Goal: Information Seeking & Learning: Learn about a topic

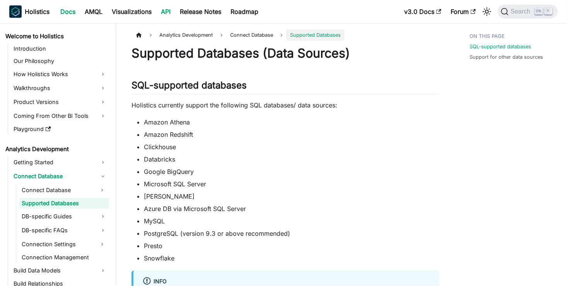
click at [165, 10] on link "API" at bounding box center [165, 11] width 19 height 12
click at [127, 11] on link "Visualizations" at bounding box center [131, 11] width 49 height 12
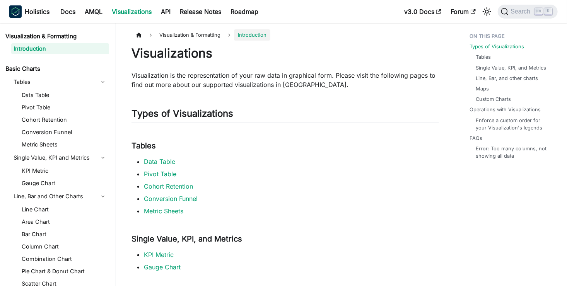
click at [136, 16] on link "Visualizations" at bounding box center [131, 11] width 49 height 12
click at [19, 8] on img "Main" at bounding box center [15, 11] width 12 height 12
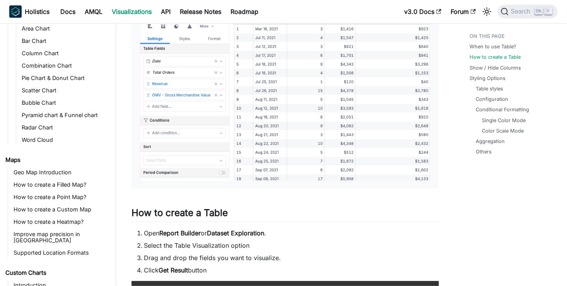
scroll to position [348, 0]
